Goal: Navigation & Orientation: Find specific page/section

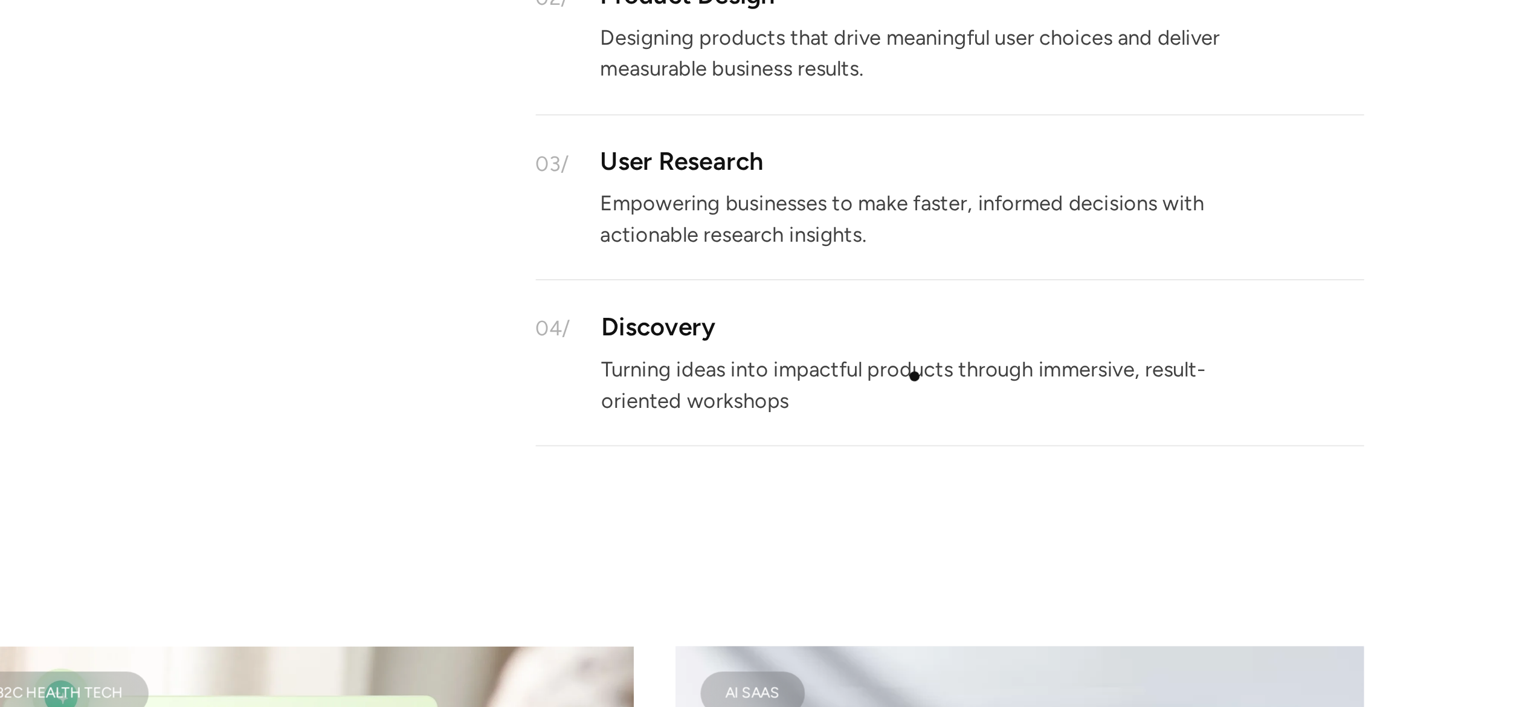
scroll to position [1173, 0]
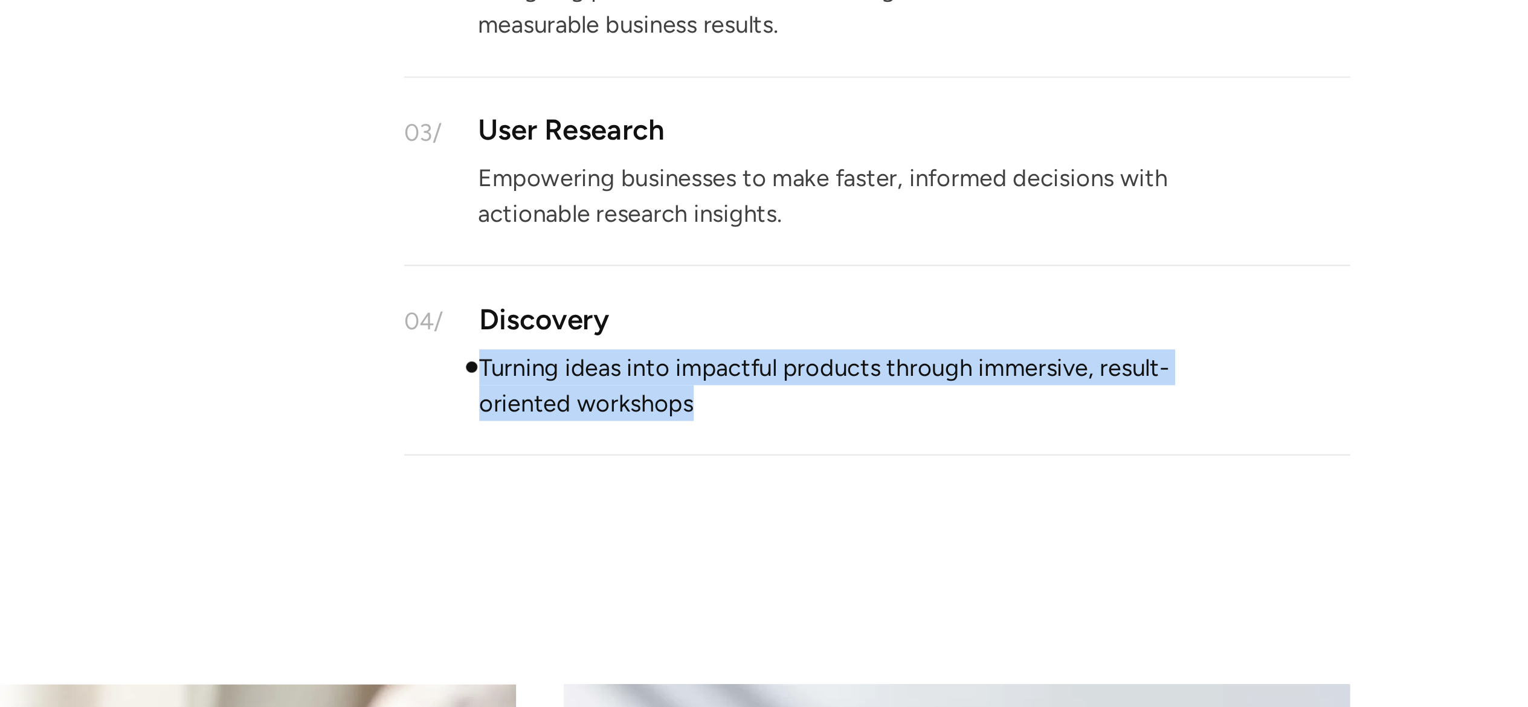
drag, startPoint x: 839, startPoint y: 392, endPoint x: 732, endPoint y: 371, distance: 109.0
click at [734, 371] on p "Turning ideas into impactful products through immersive, result-oriented worksh…" at bounding box center [930, 380] width 393 height 27
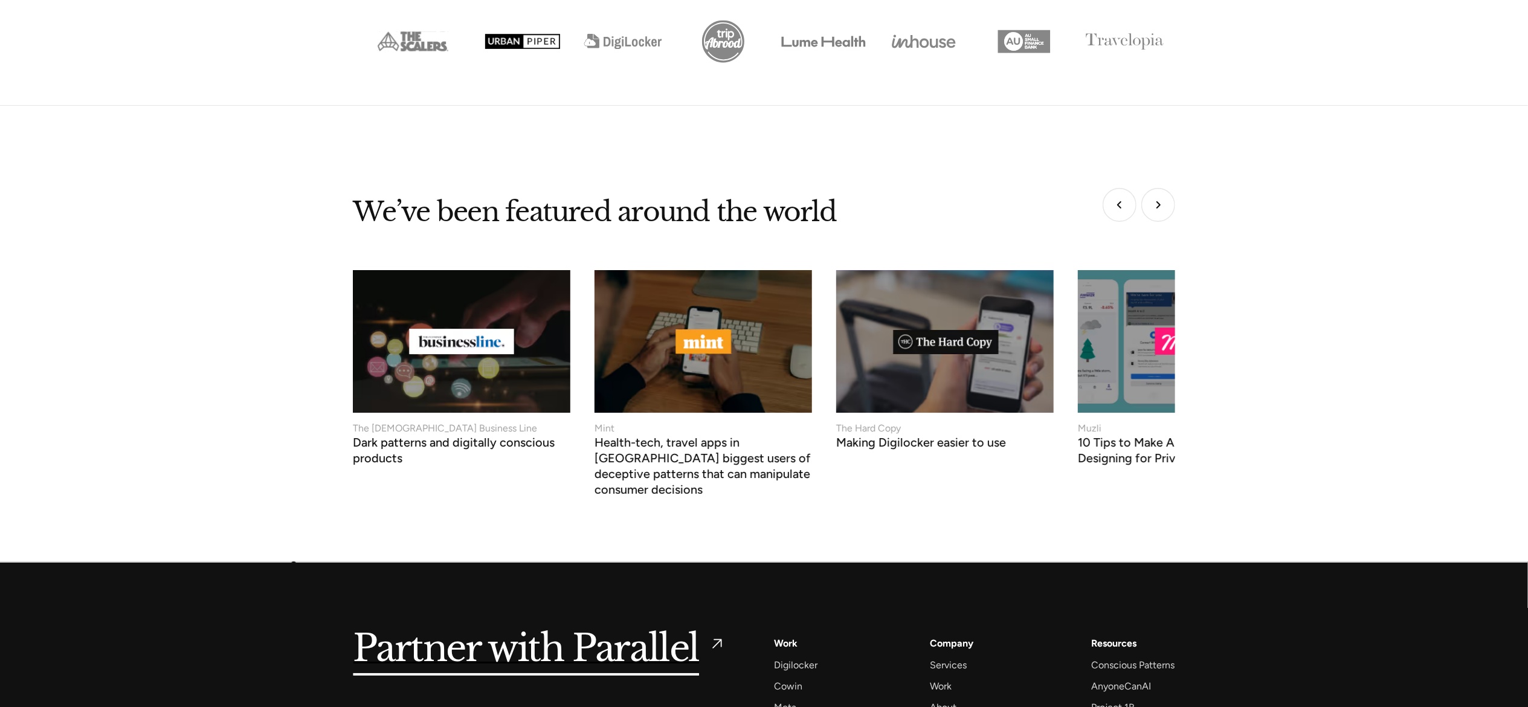
scroll to position [4489, 0]
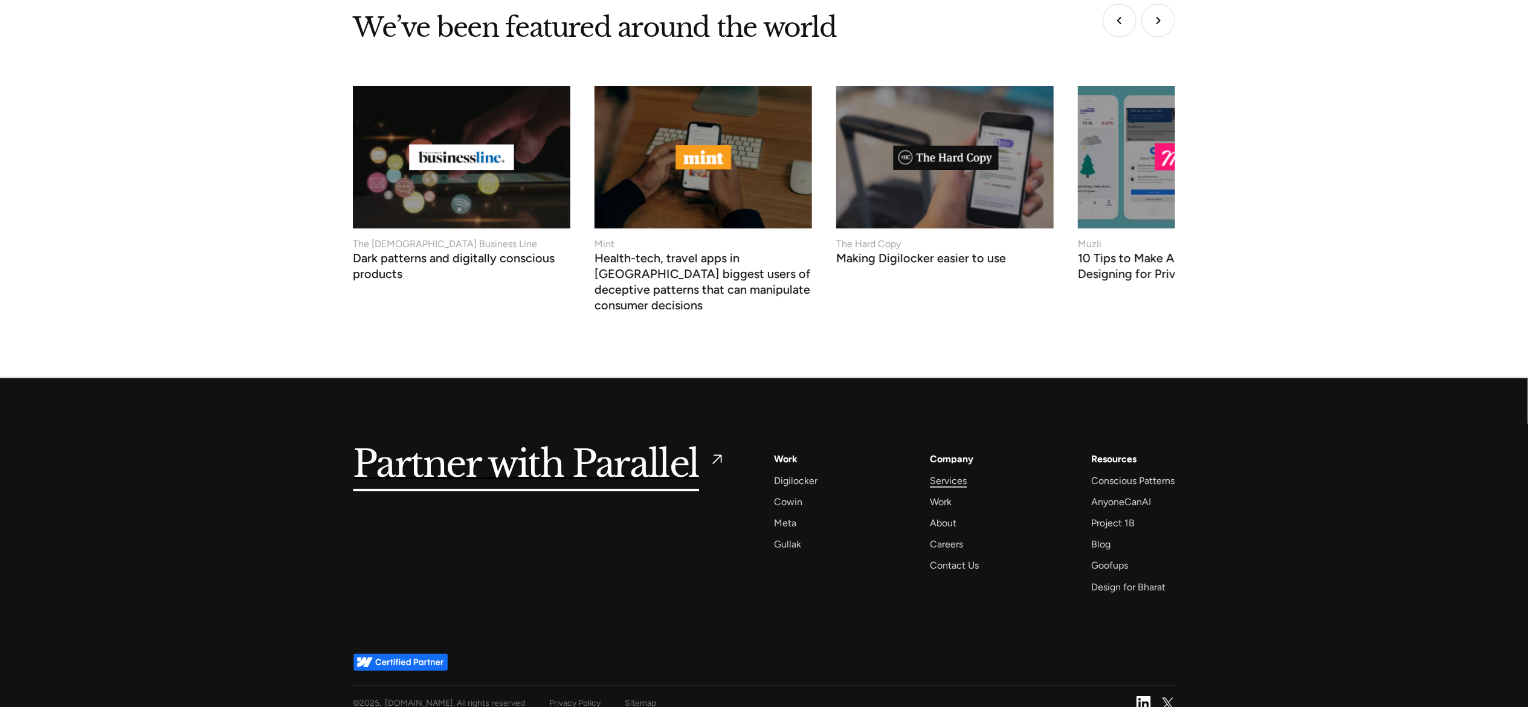
click at [952, 473] on div "Services" at bounding box center [948, 481] width 37 height 16
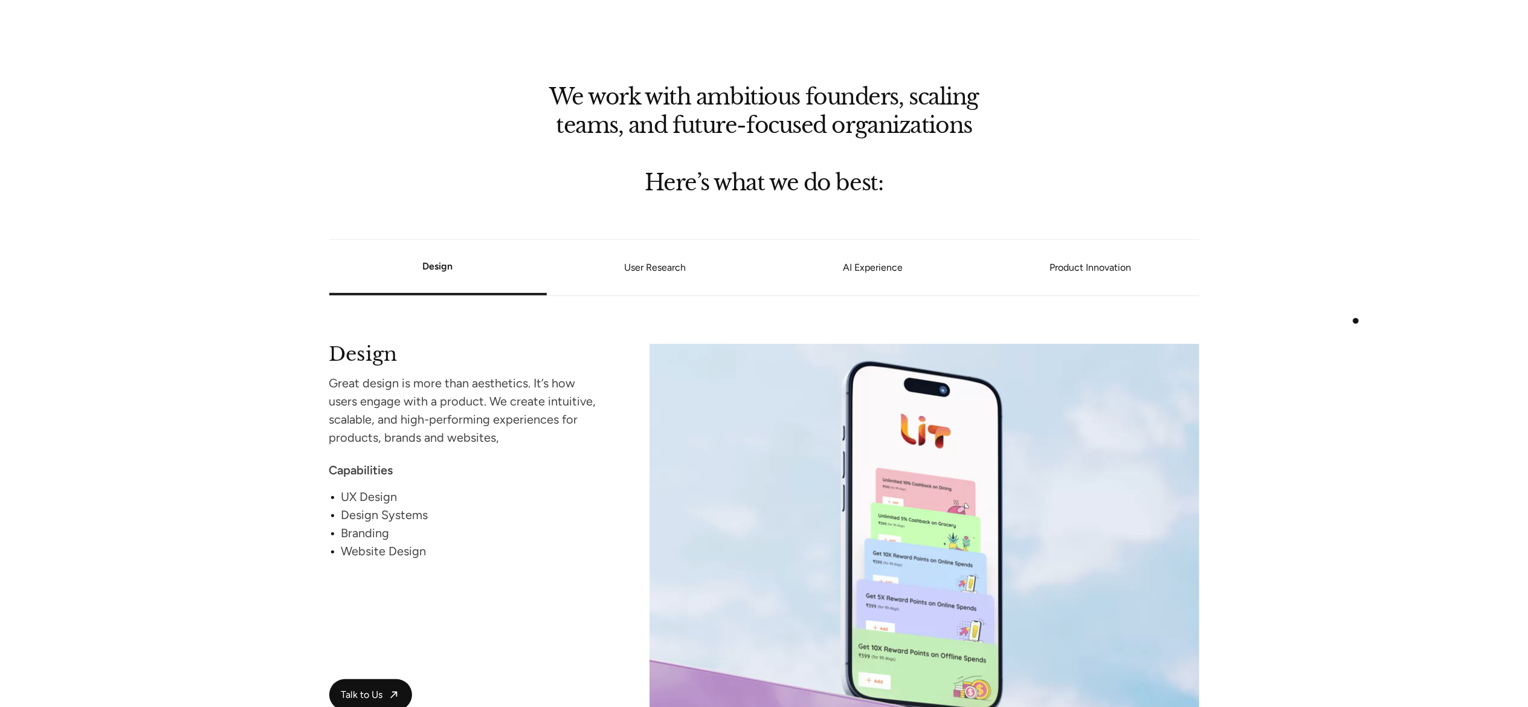
scroll to position [880, 0]
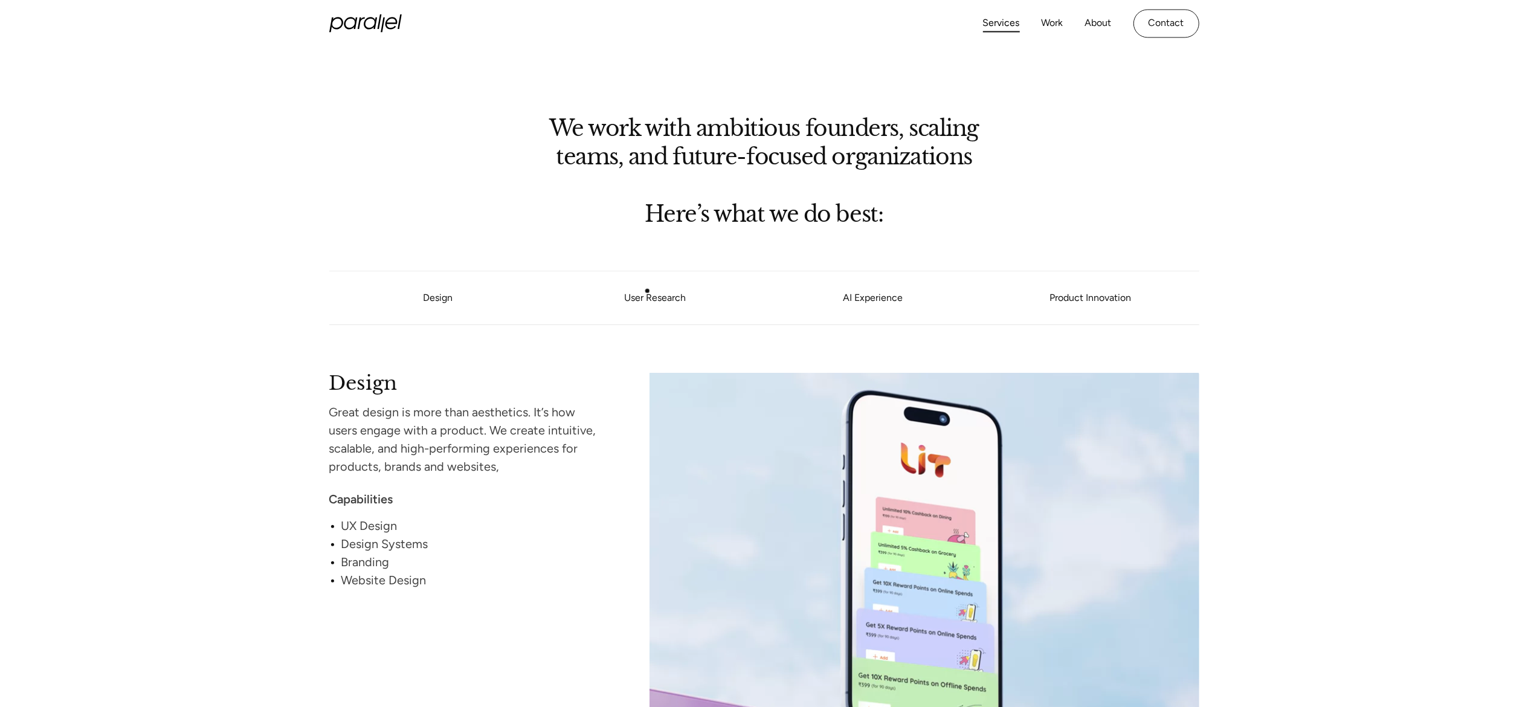
click at [648, 294] on link "User Research" at bounding box center [656, 297] width 218 height 7
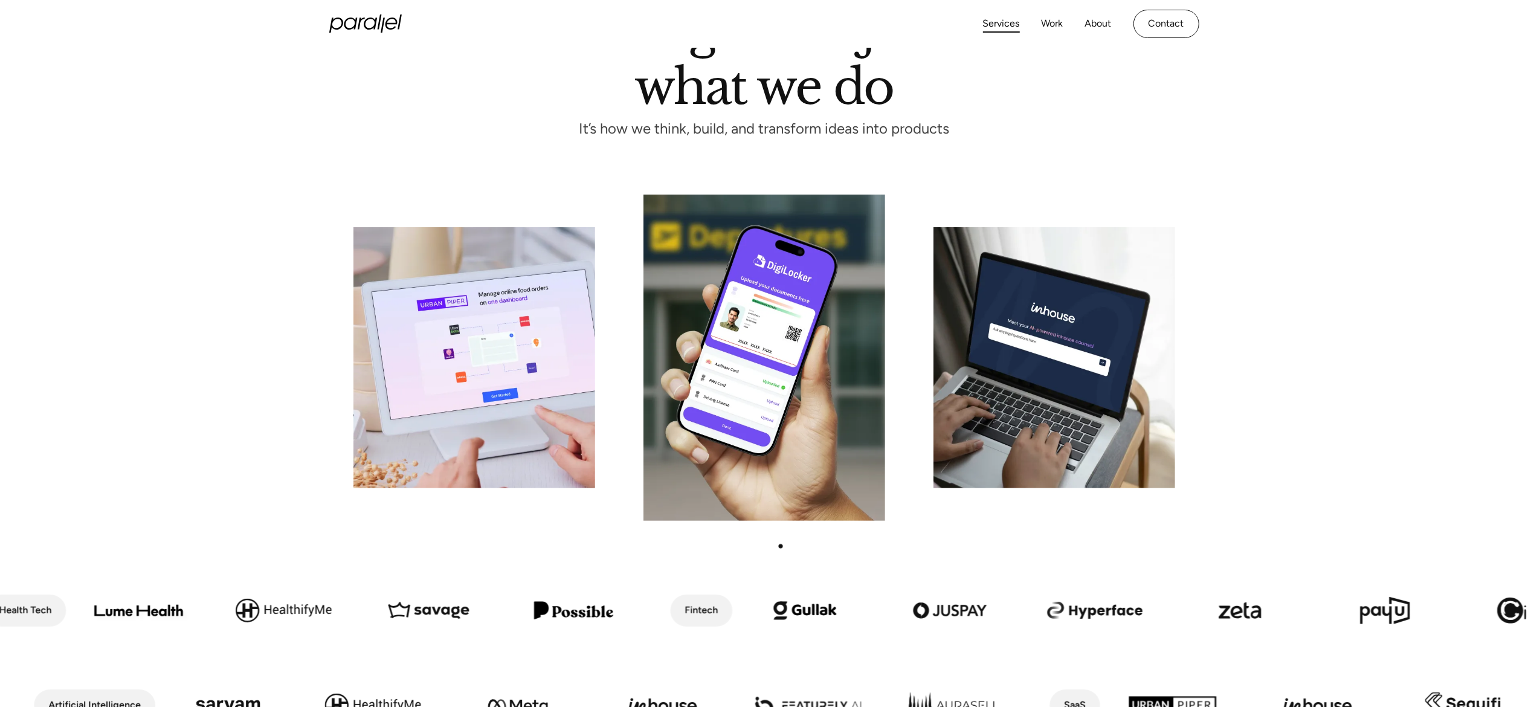
scroll to position [0, 0]
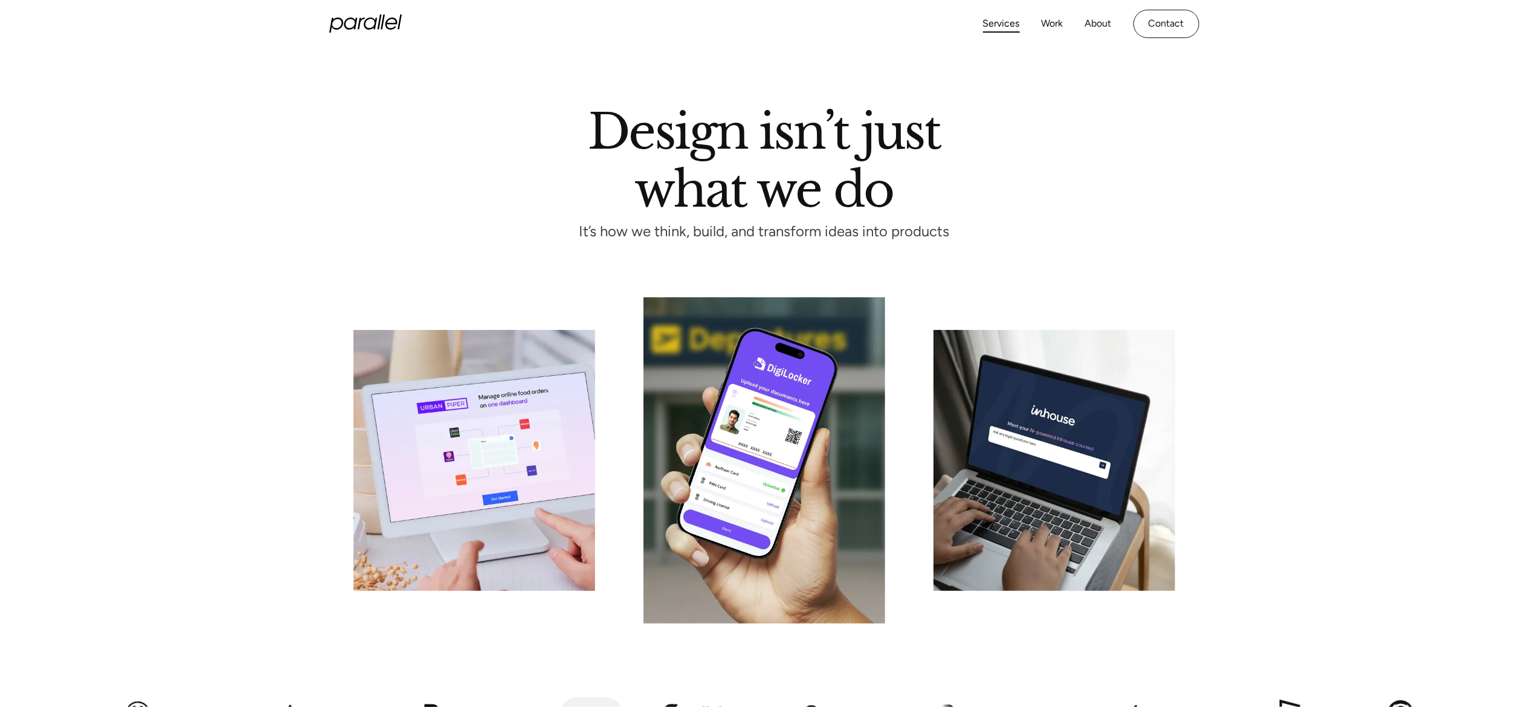
click at [389, 31] on icon "home" at bounding box center [365, 24] width 73 height 18
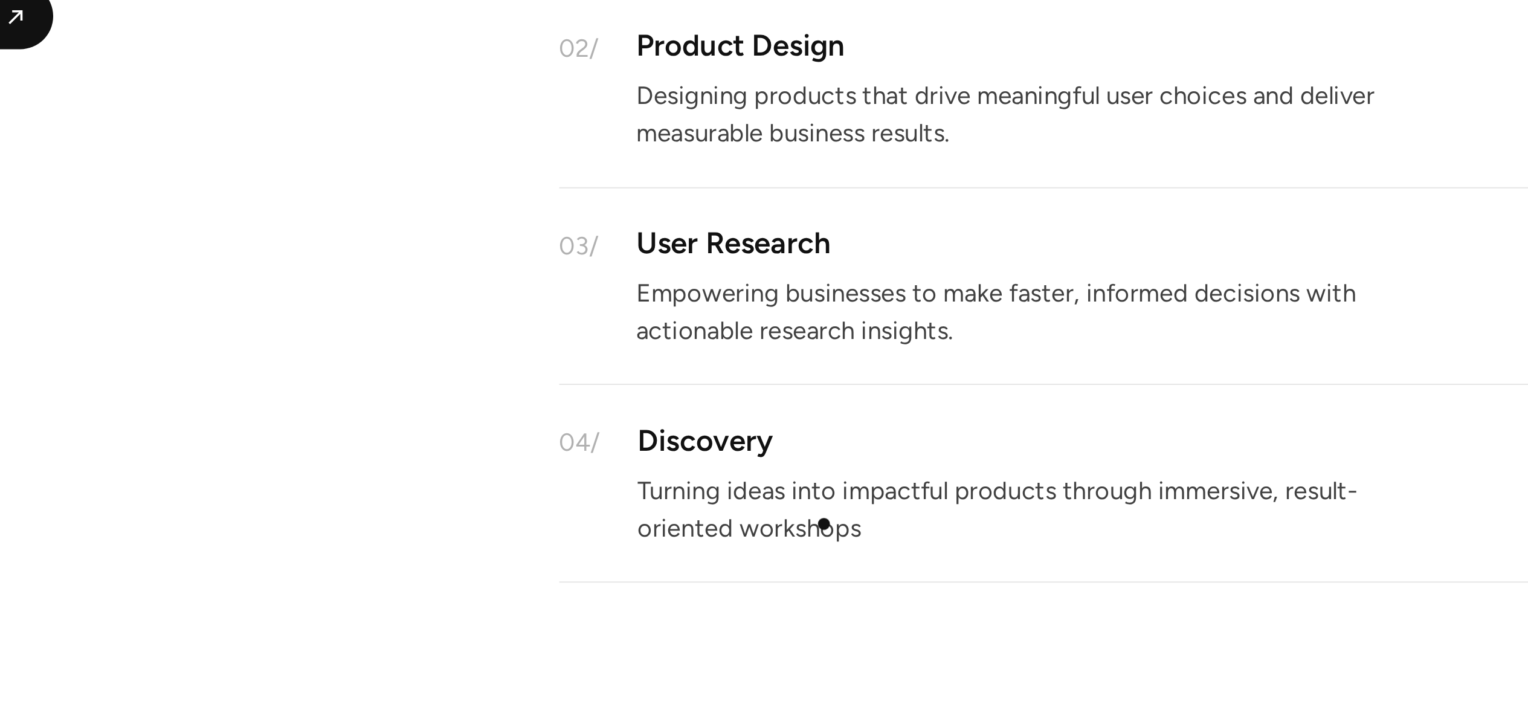
scroll to position [1037, 0]
